Goal: Information Seeking & Learning: Compare options

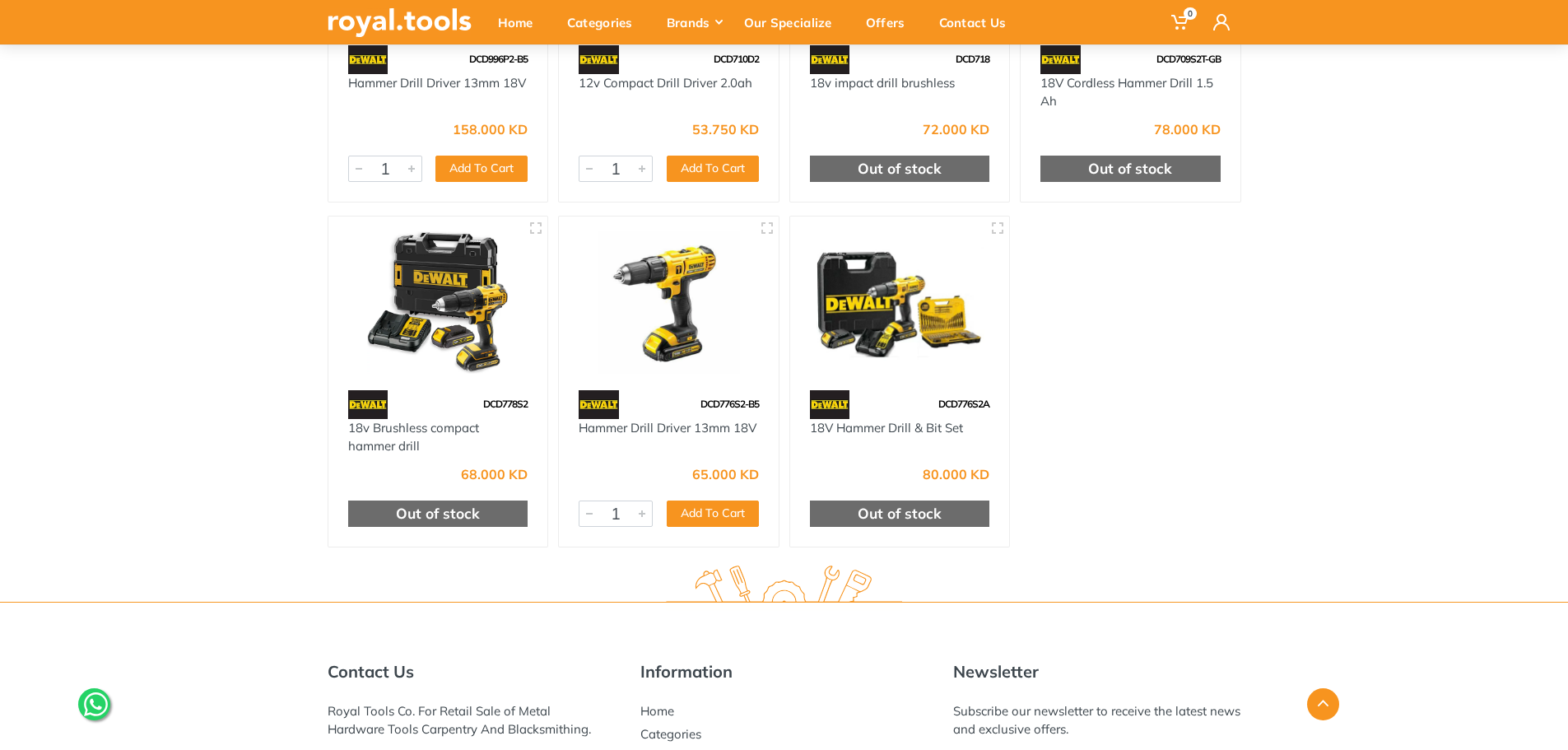
scroll to position [741, 0]
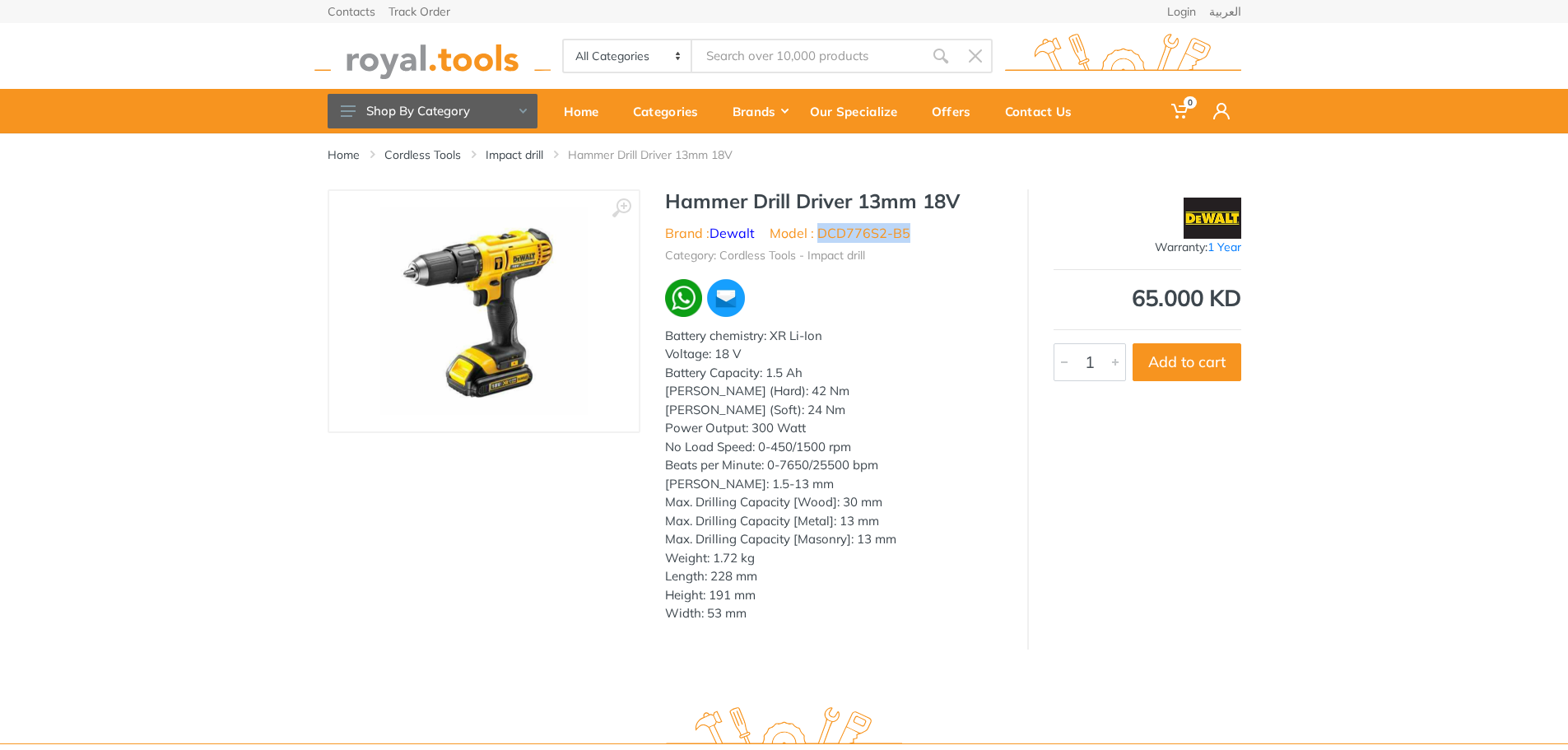
drag, startPoint x: 817, startPoint y: 228, endPoint x: 937, endPoint y: 234, distance: 120.1
click at [937, 234] on ul "Brand : Dewalt Model : DCD776S2-B5" at bounding box center [833, 232] width 337 height 19
